Goal: Check status

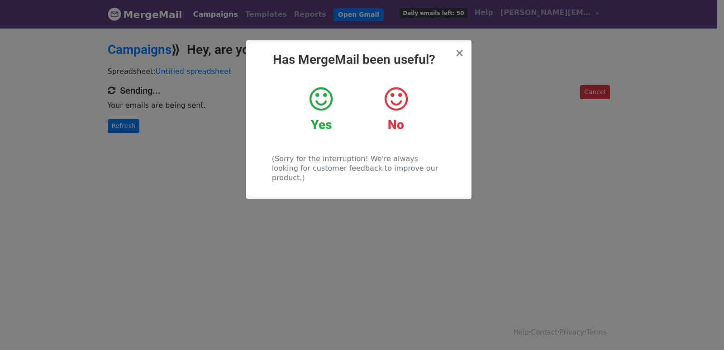
click at [188, 155] on div "× Has MergeMail been useful? Yes No (Sorry for the interruption! We're always l…" at bounding box center [362, 188] width 724 height 323
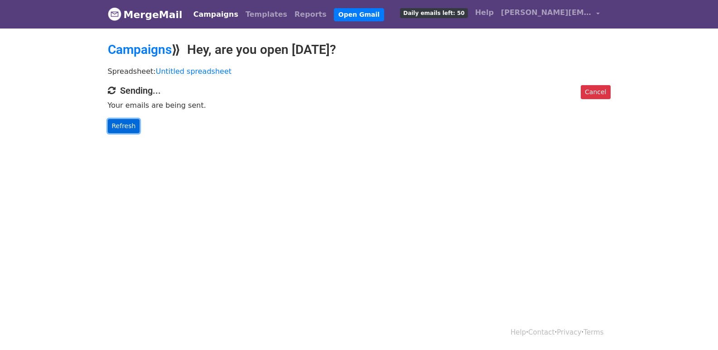
click at [112, 119] on link "Refresh" at bounding box center [124, 126] width 32 height 14
click at [119, 123] on link "Refresh" at bounding box center [124, 126] width 32 height 14
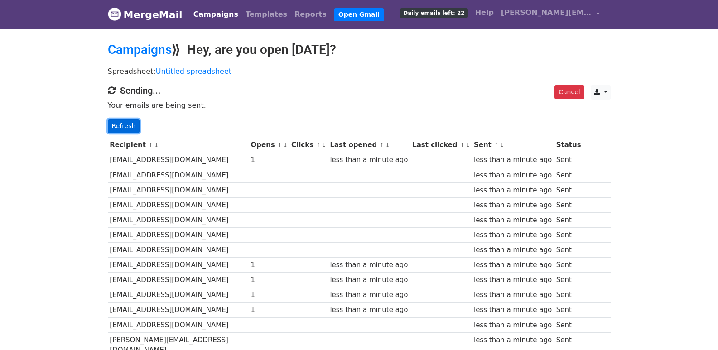
click at [116, 131] on link "Refresh" at bounding box center [124, 126] width 32 height 14
